Goal: Information Seeking & Learning: Learn about a topic

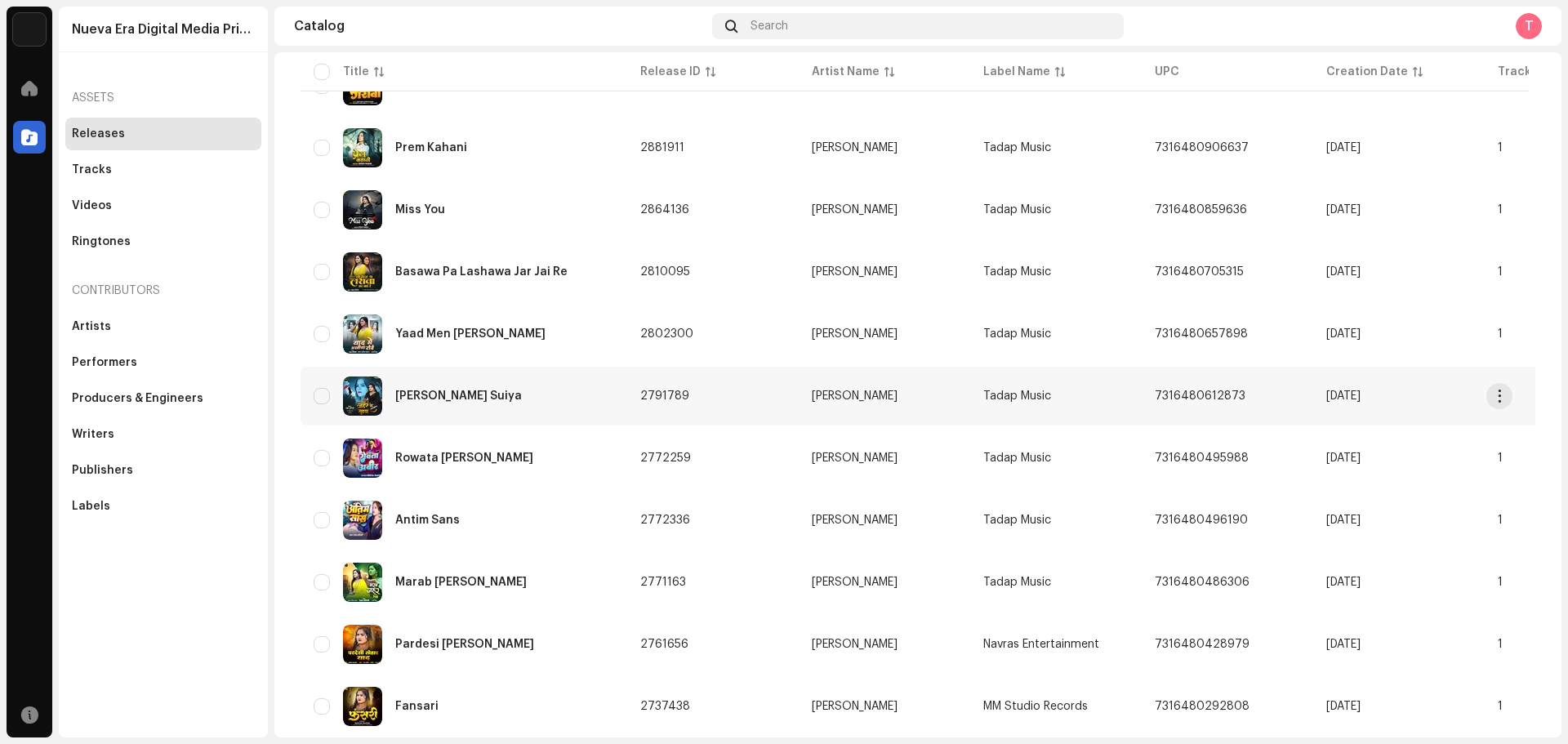
scroll to position [408, 0]
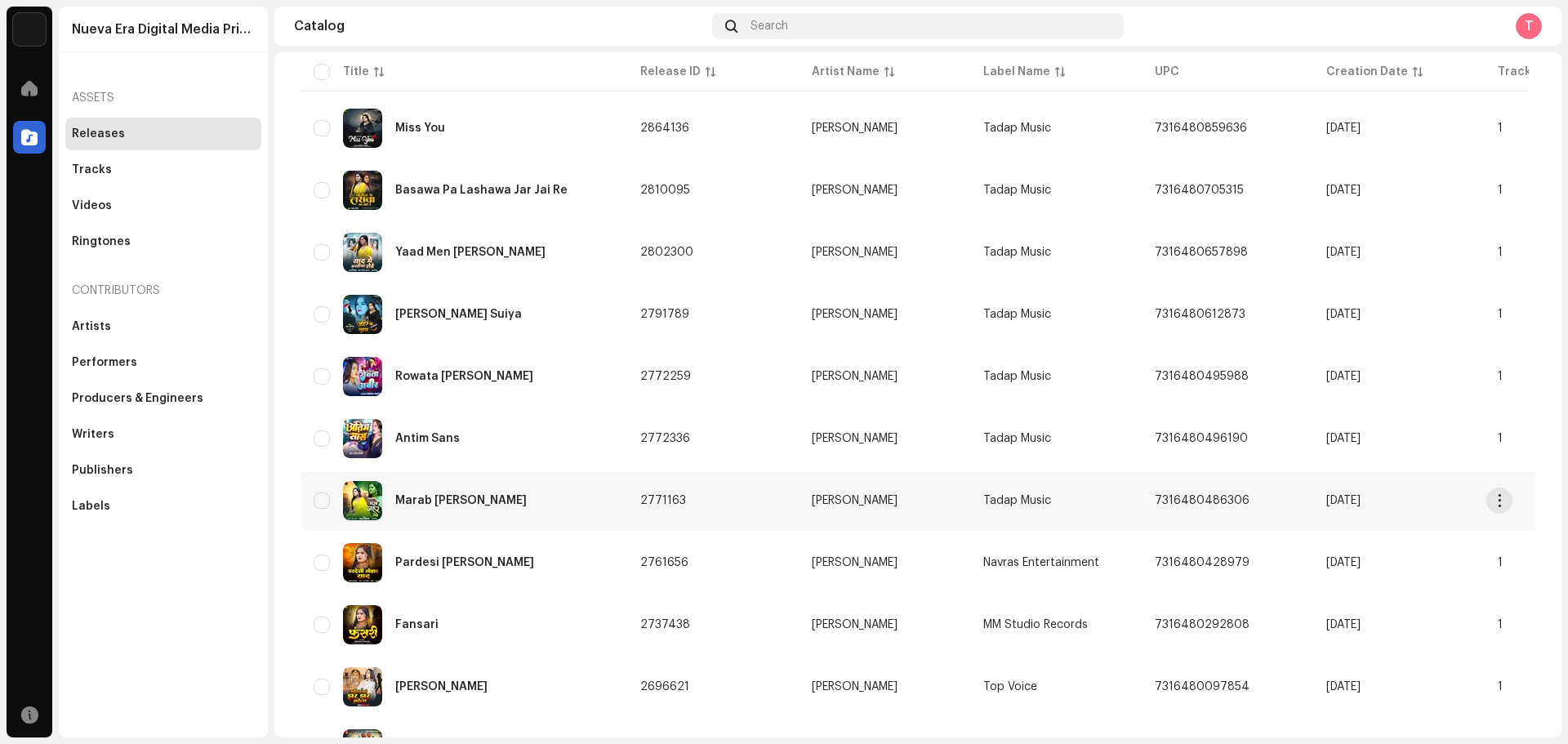
type input "[PERSON_NAME]"
click at [356, 506] on img at bounding box center [363, 500] width 39 height 39
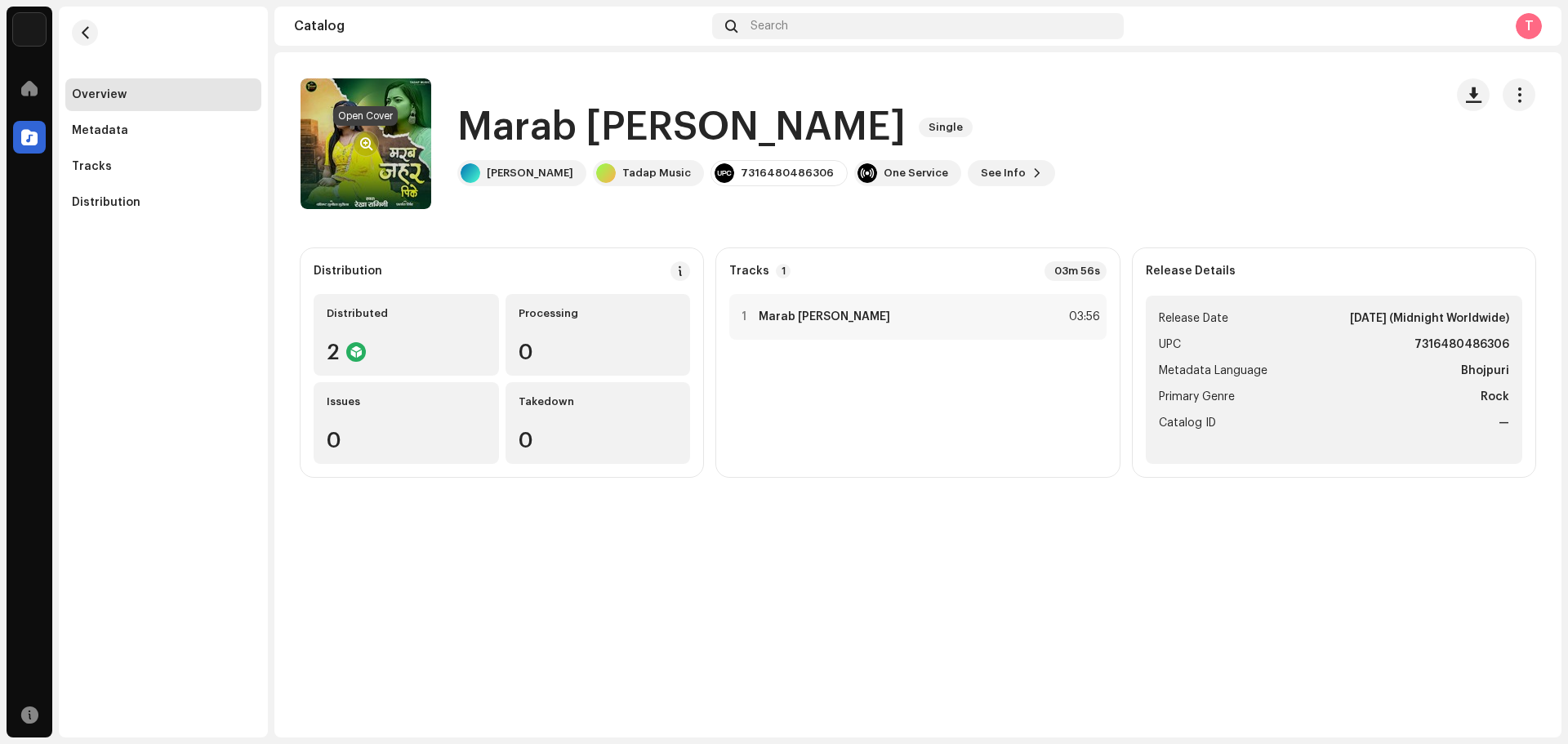
click at [369, 147] on span "button" at bounding box center [366, 144] width 13 height 13
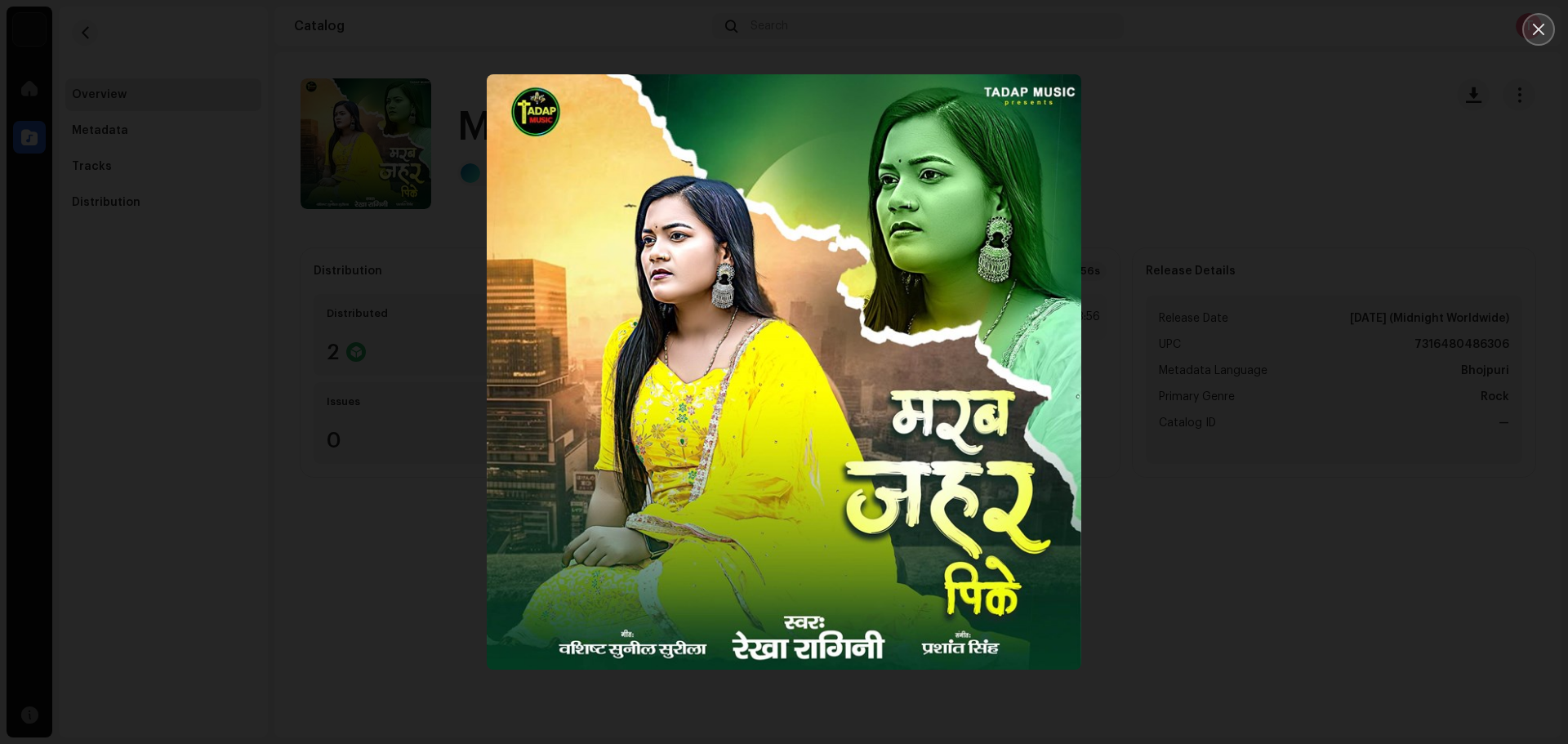
click at [1524, 27] on button "Close" at bounding box center [1538, 29] width 33 height 32
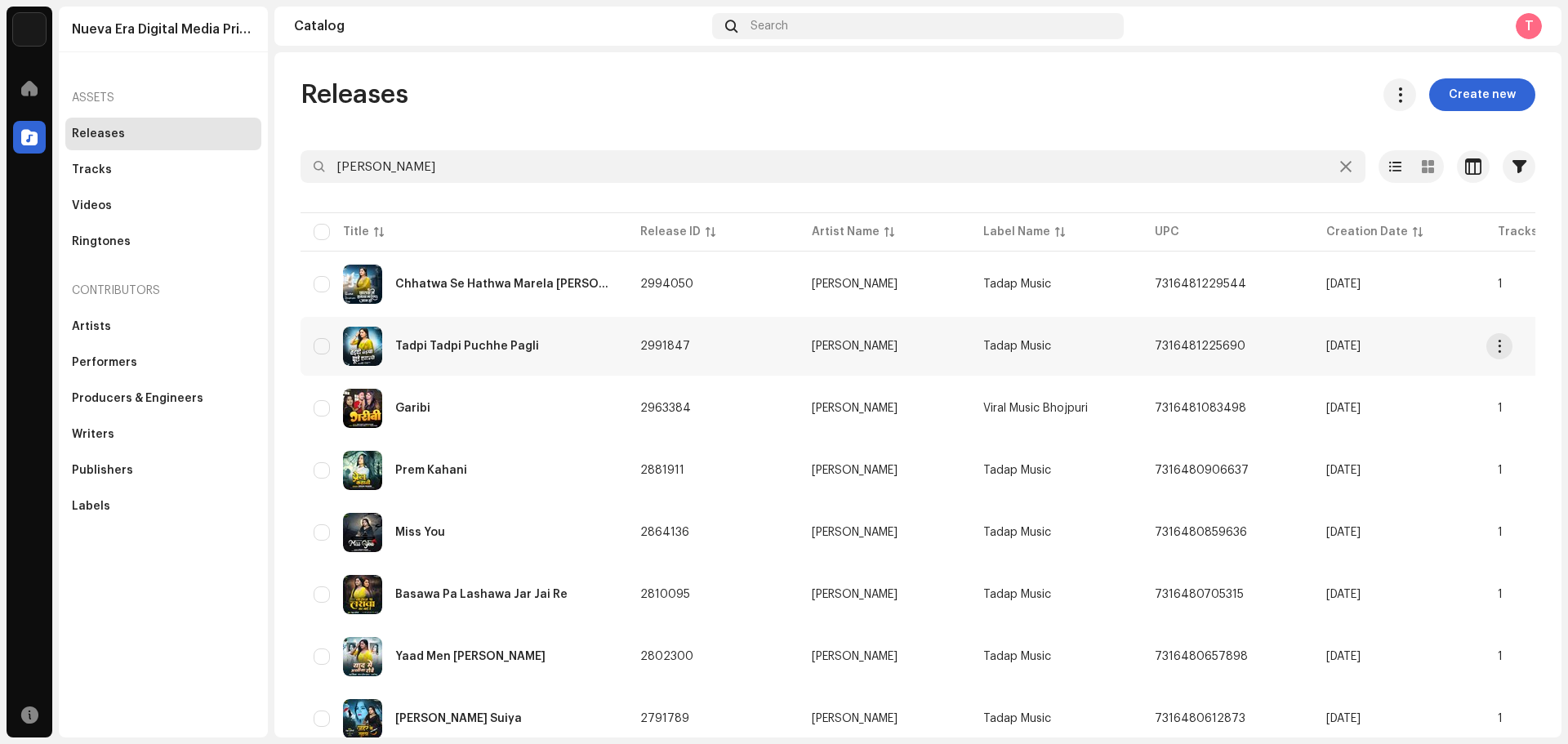
click at [560, 330] on div "Tadpi Tadpi Puchhe Pagli" at bounding box center [463, 346] width 301 height 39
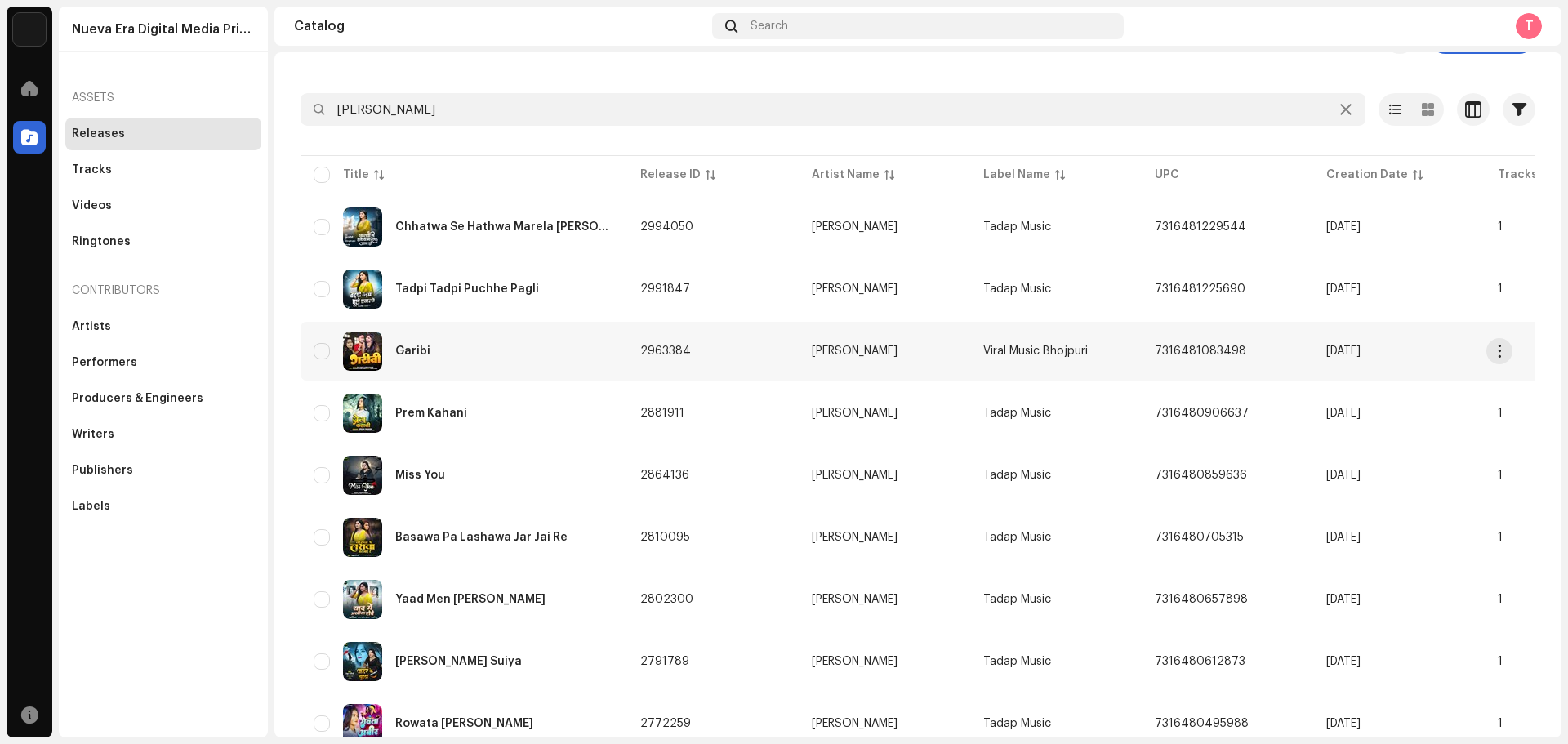
scroll to position [82, 0]
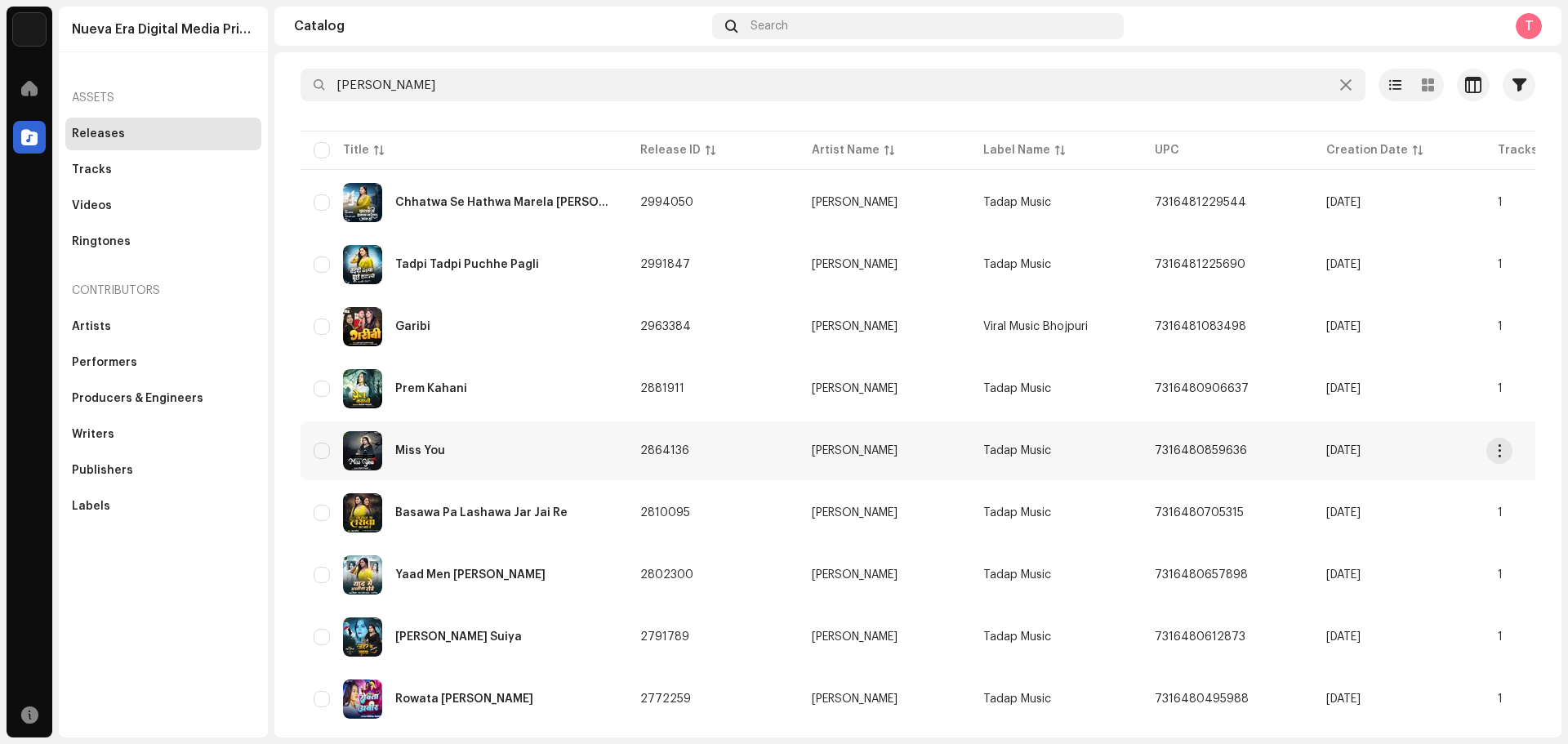
click at [483, 449] on div "Miss You" at bounding box center [463, 450] width 301 height 39
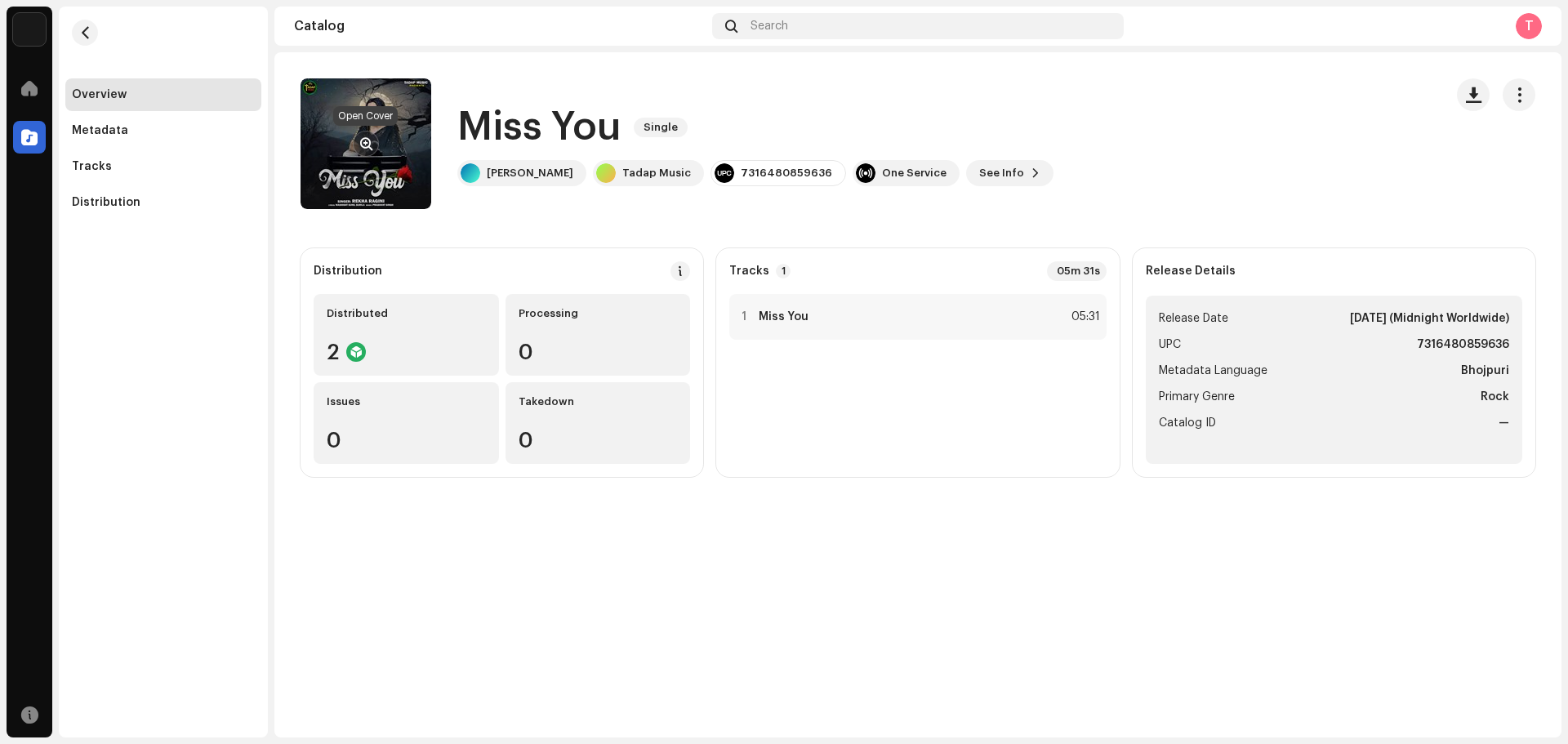
click at [366, 144] on span "button" at bounding box center [366, 144] width 13 height 13
